Goal: Information Seeking & Learning: Learn about a topic

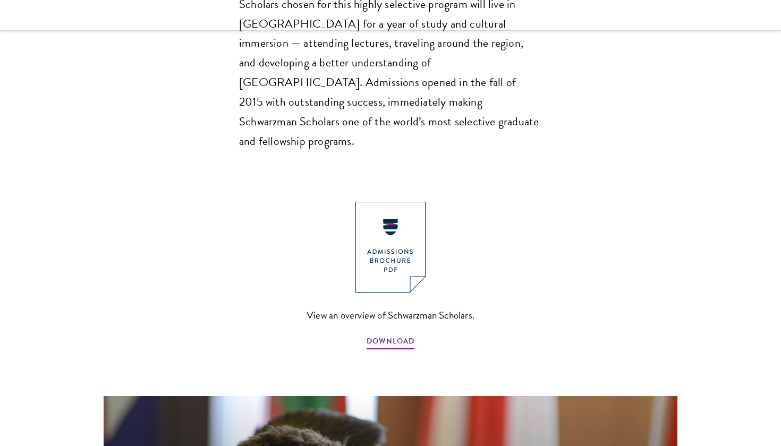
scroll to position [1093, 0]
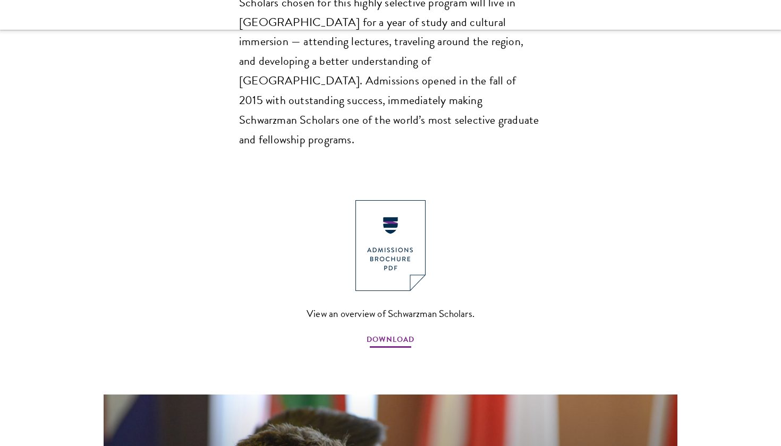
click at [404, 333] on span "DOWNLOAD" at bounding box center [391, 341] width 48 height 16
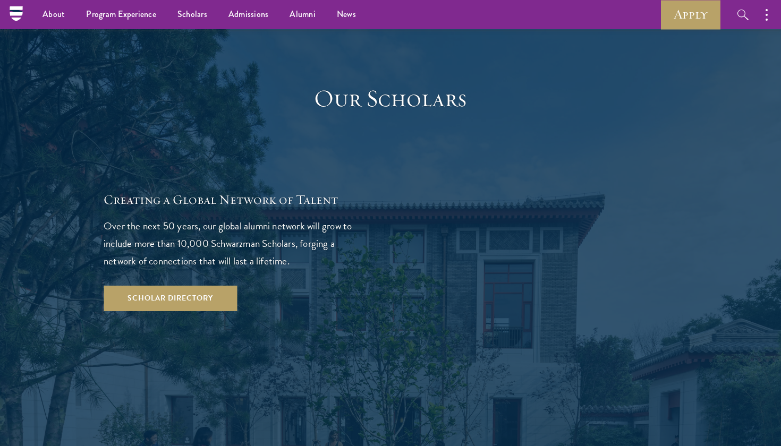
scroll to position [1850, 0]
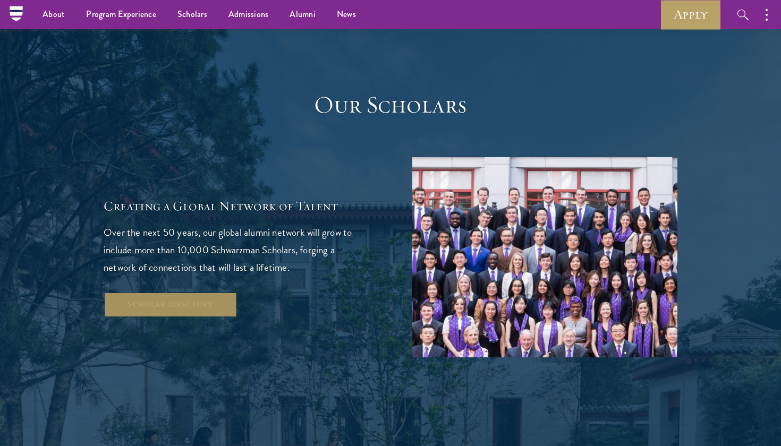
click at [221, 292] on link "Scholar Directory" at bounding box center [170, 305] width 133 height 26
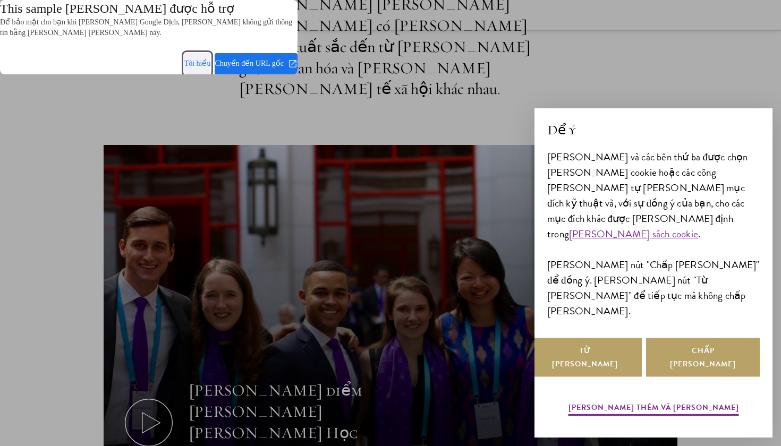
click at [204, 65] on span at bounding box center [197, 64] width 27 height 26
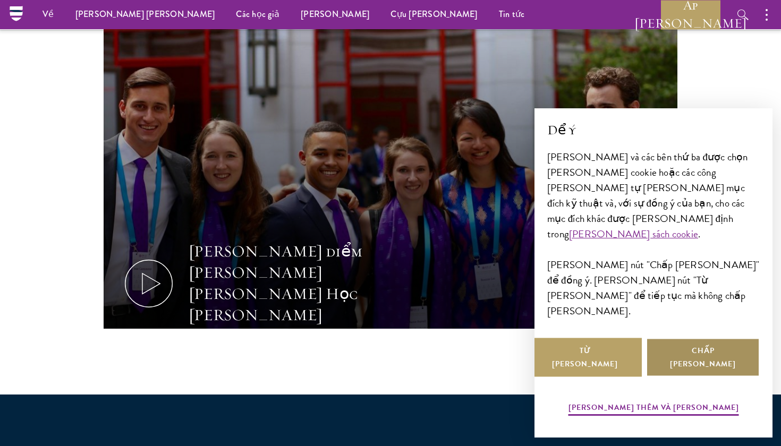
scroll to position [400, 0]
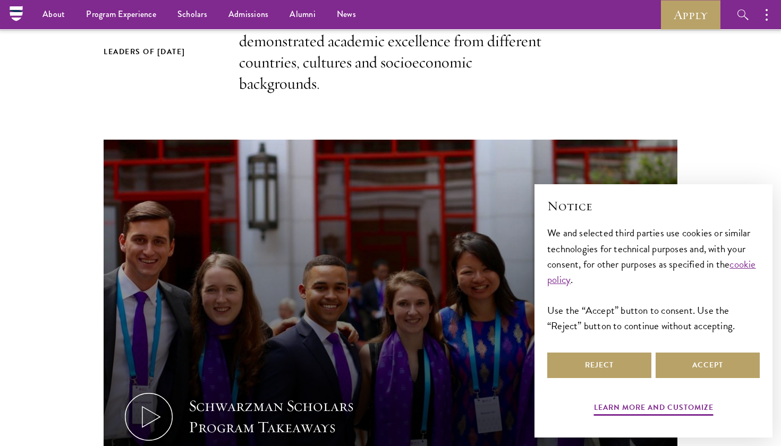
click at [568, 78] on div "Leaders of Tomorrow Schwarzman Scholars selects students of demonstrated academ…" at bounding box center [391, 52] width 574 height 85
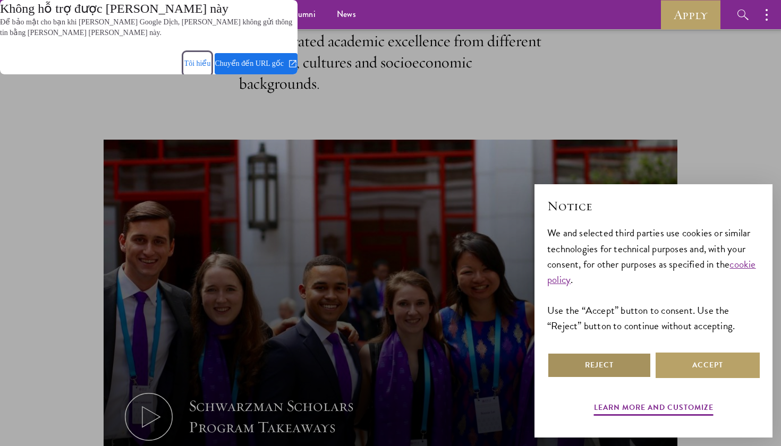
click at [191, 62] on span at bounding box center [197, 64] width 27 height 26
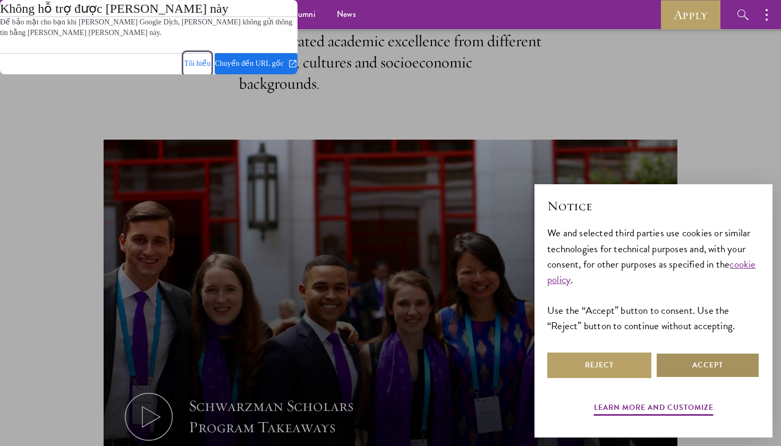
click at [190, 62] on span at bounding box center [197, 64] width 27 height 26
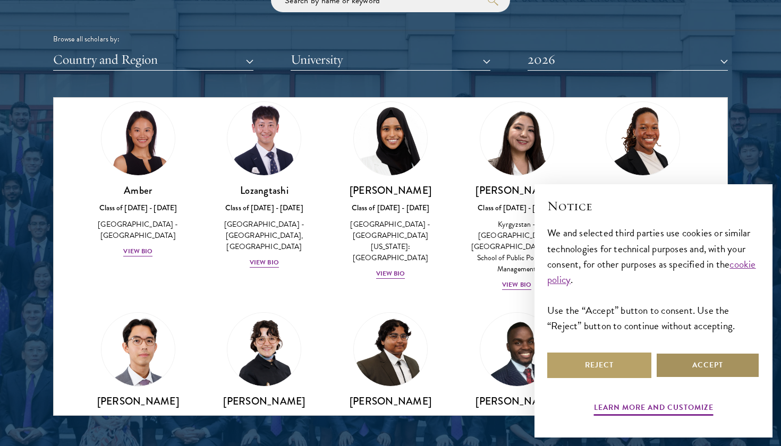
scroll to position [33, 0]
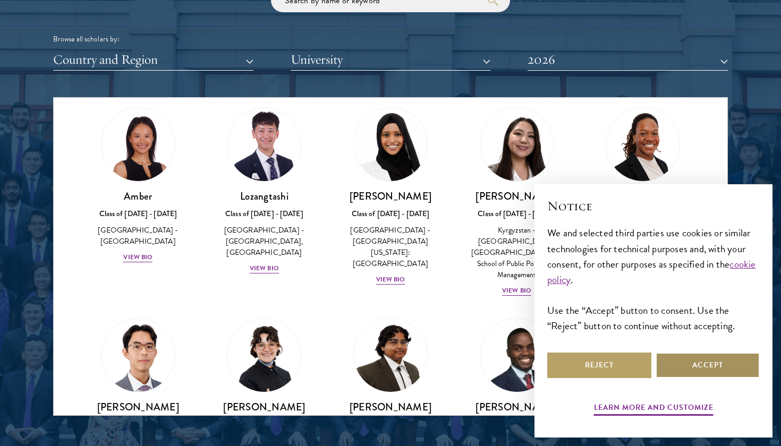
click at [691, 366] on button "Accept" at bounding box center [708, 366] width 104 height 26
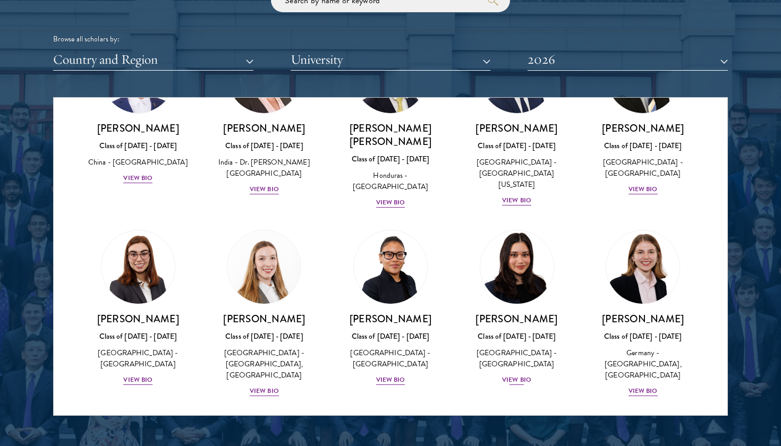
scroll to position [2367, 0]
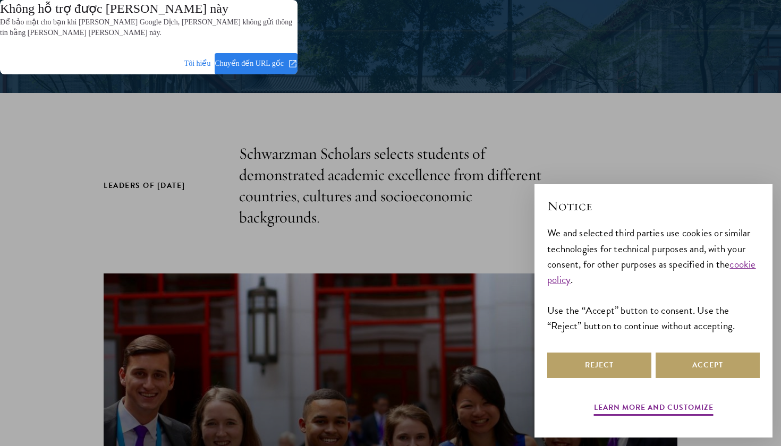
click at [247, 63] on span at bounding box center [256, 64] width 83 height 26
